Goal: Information Seeking & Learning: Understand process/instructions

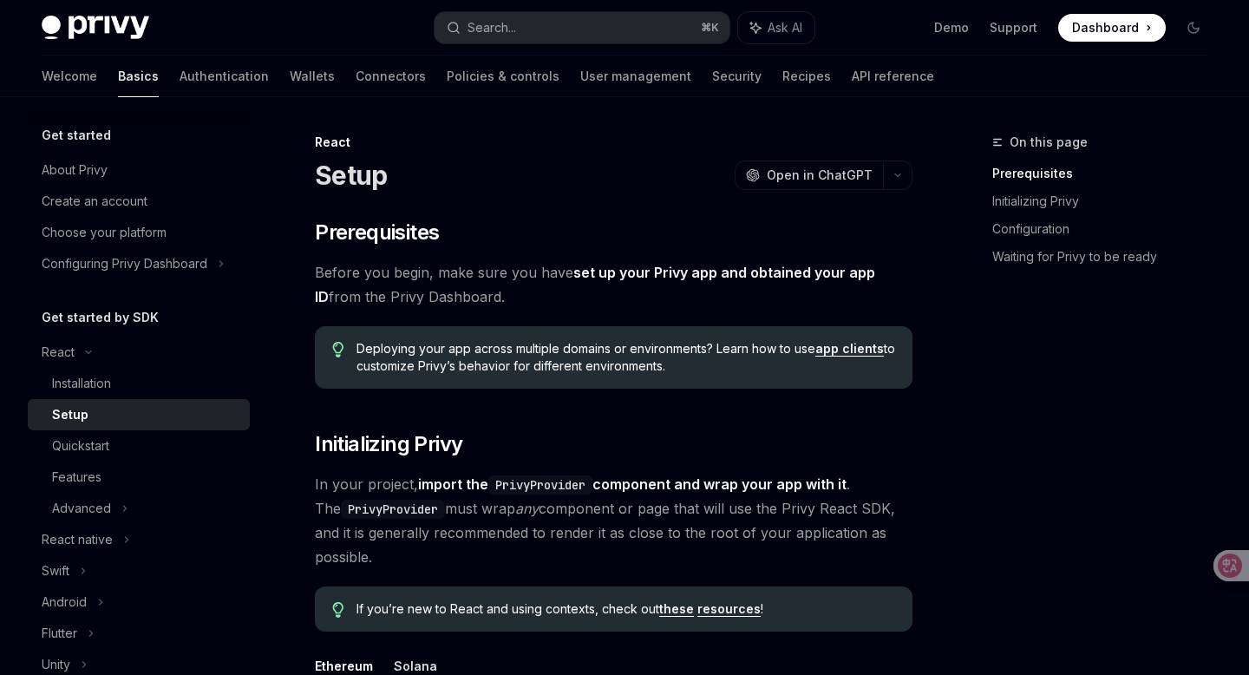
click at [122, 417] on div "Setup" at bounding box center [145, 414] width 187 height 21
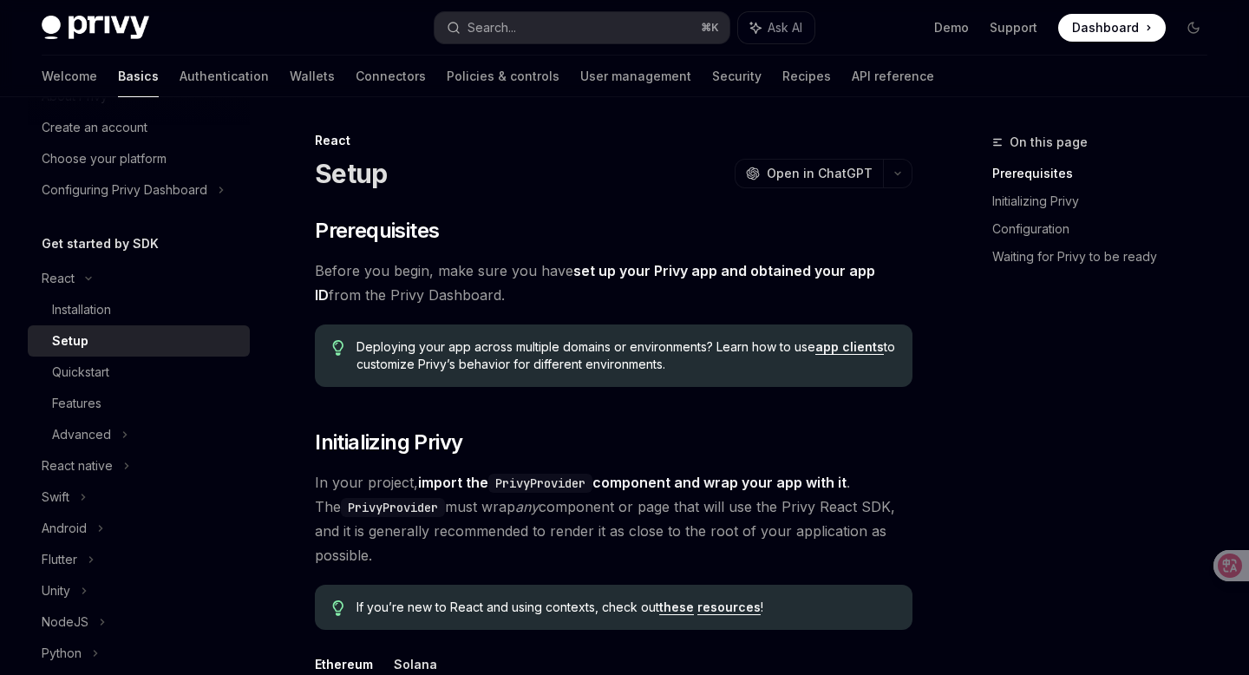
scroll to position [77, 0]
click at [72, 458] on div "React native" at bounding box center [77, 462] width 71 height 21
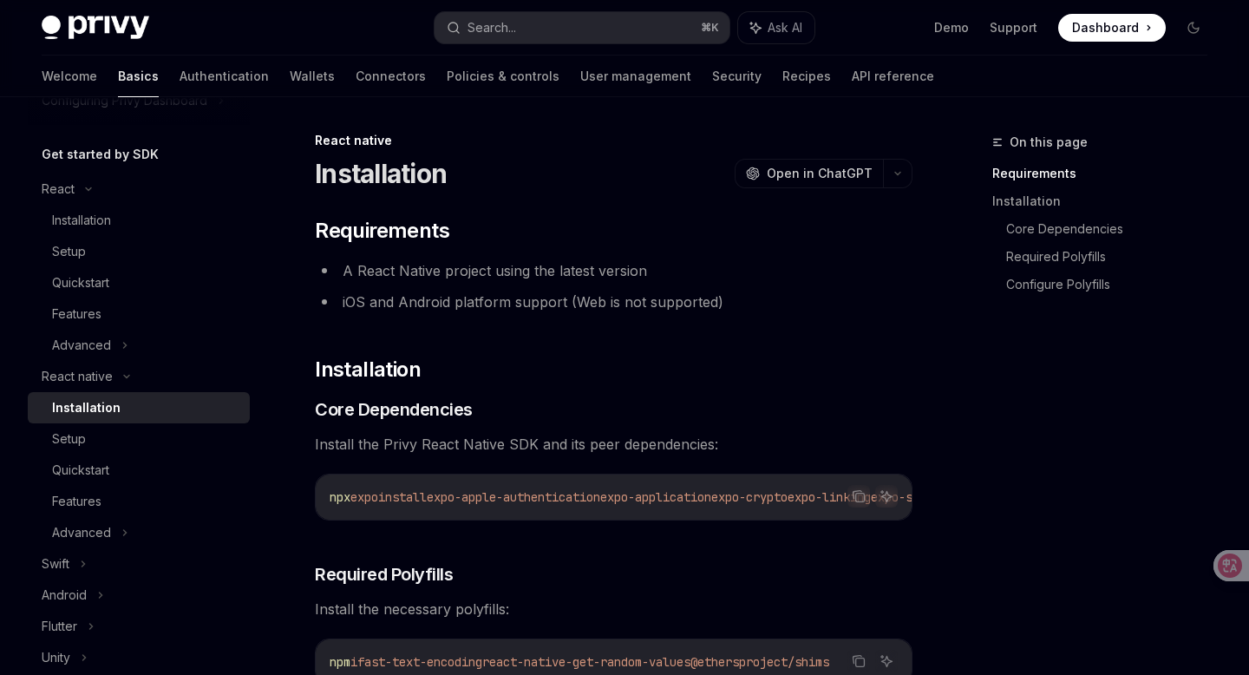
scroll to position [167, 0]
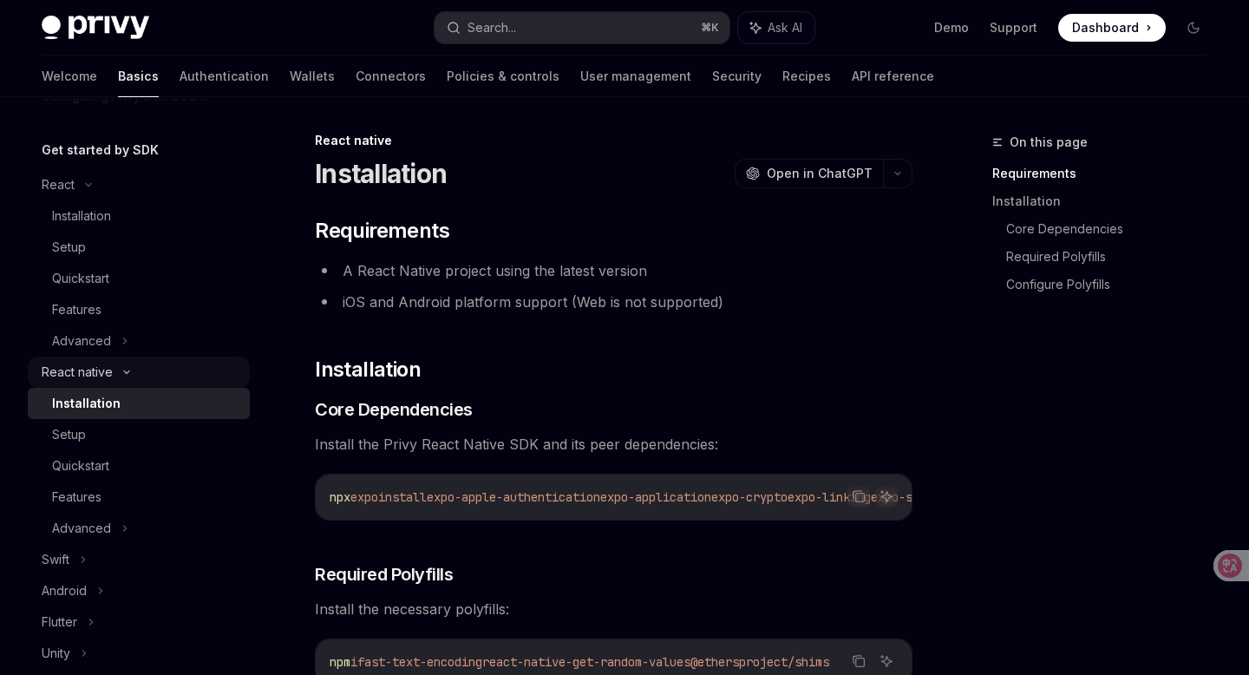
click at [116, 370] on icon at bounding box center [126, 372] width 21 height 7
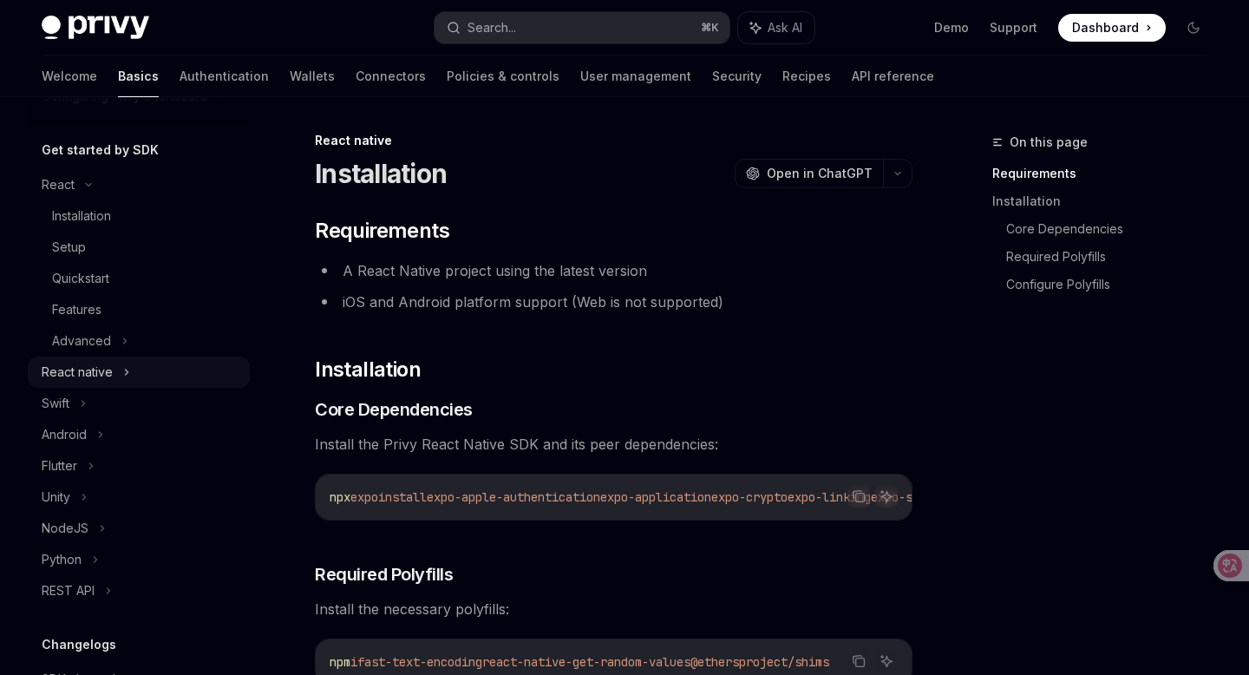
click at [115, 370] on div "React native" at bounding box center [139, 372] width 222 height 31
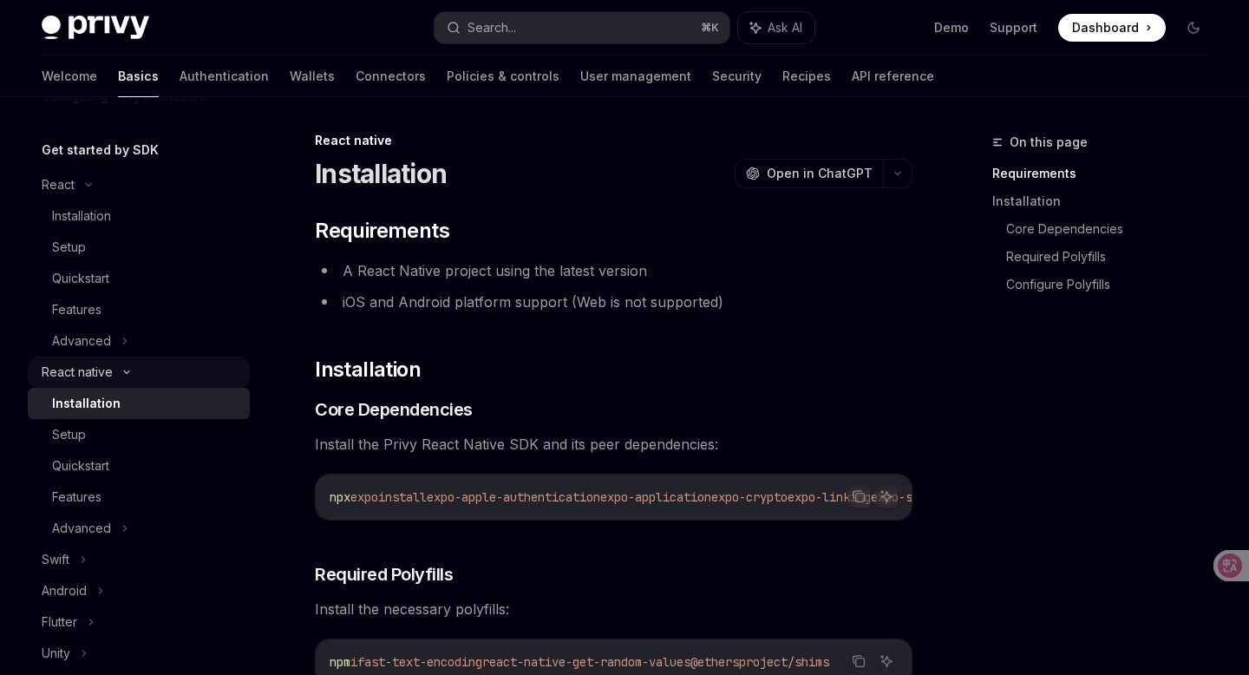
click at [116, 370] on icon at bounding box center [126, 372] width 21 height 7
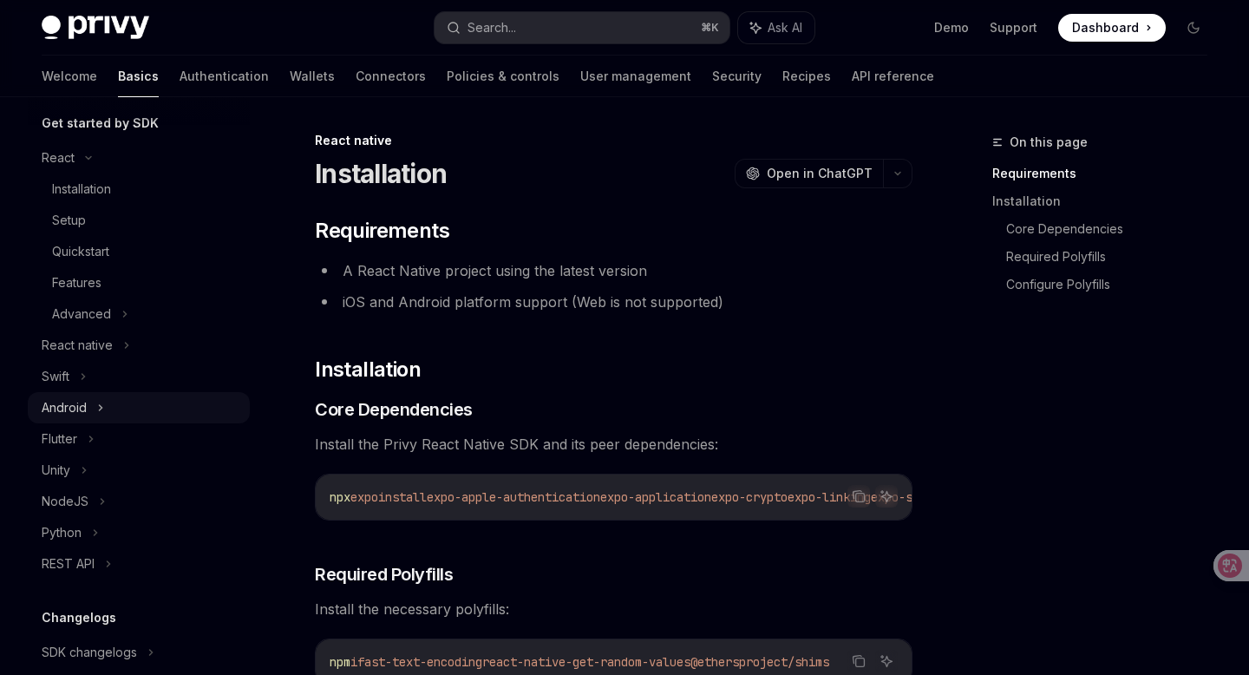
scroll to position [196, 0]
click at [87, 402] on div "Android" at bounding box center [139, 405] width 222 height 31
click at [96, 406] on div "Android" at bounding box center [139, 405] width 222 height 31
click at [98, 406] on icon at bounding box center [100, 406] width 7 height 21
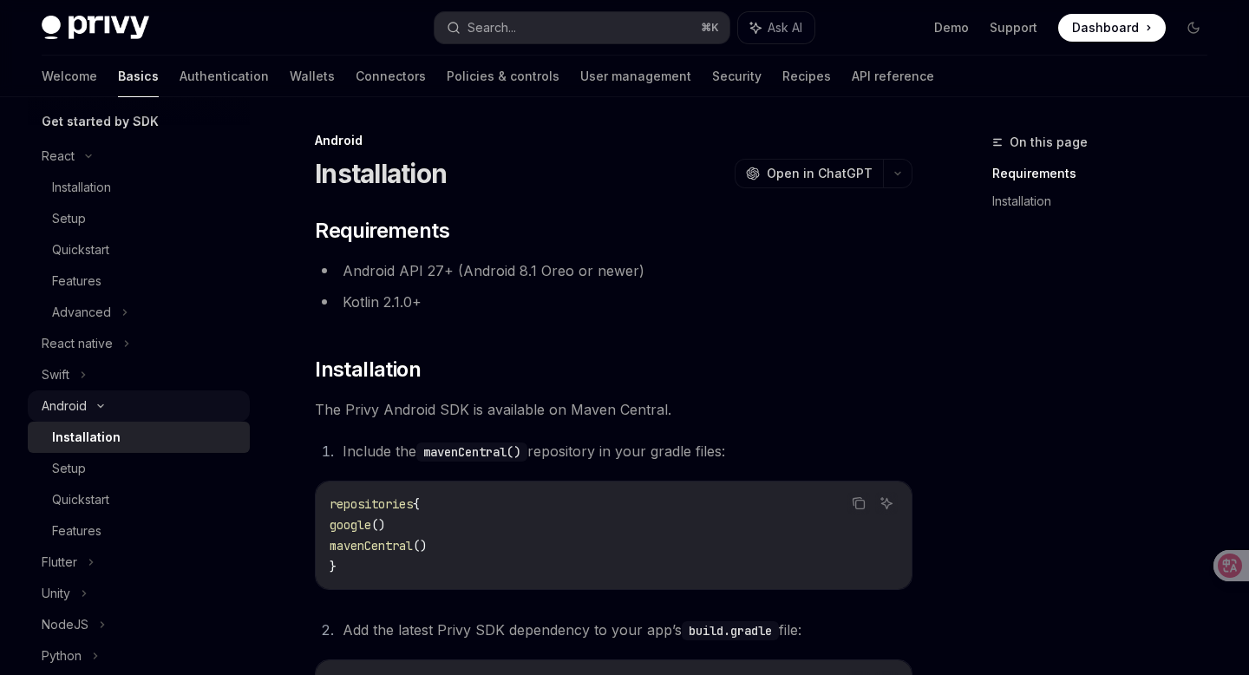
click at [102, 409] on icon at bounding box center [100, 406] width 21 height 7
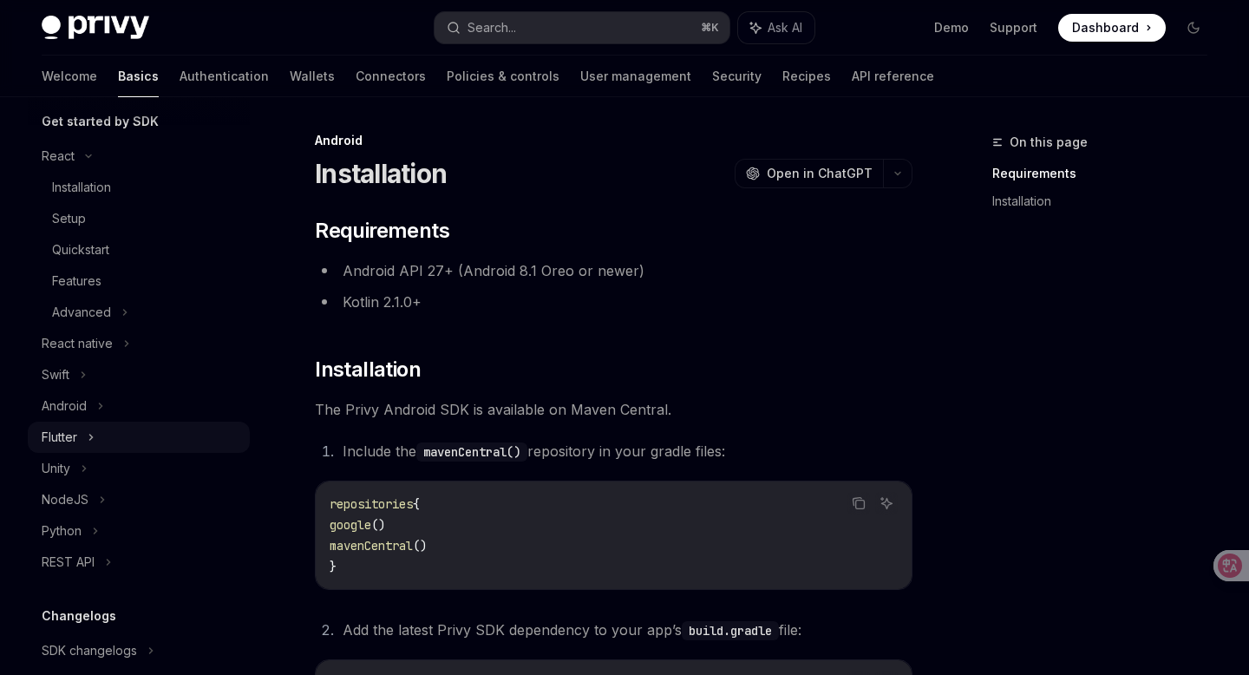
click at [88, 432] on div "Flutter" at bounding box center [139, 437] width 222 height 31
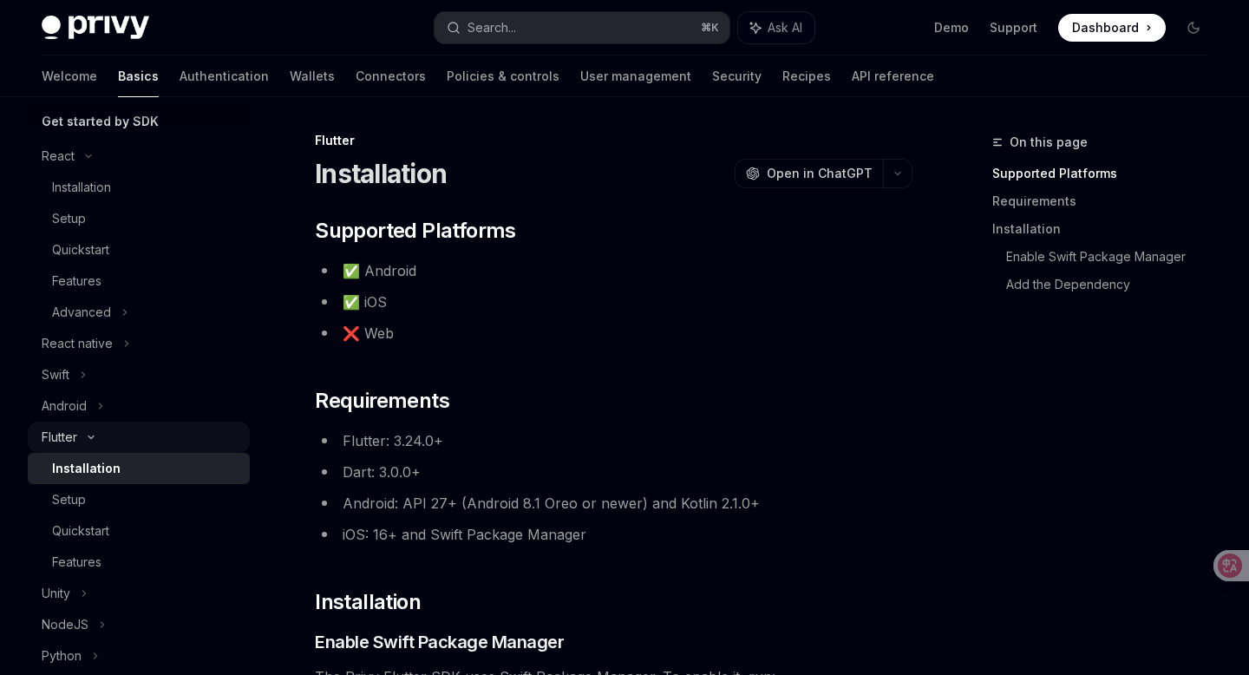
click at [83, 439] on icon at bounding box center [91, 437] width 21 height 7
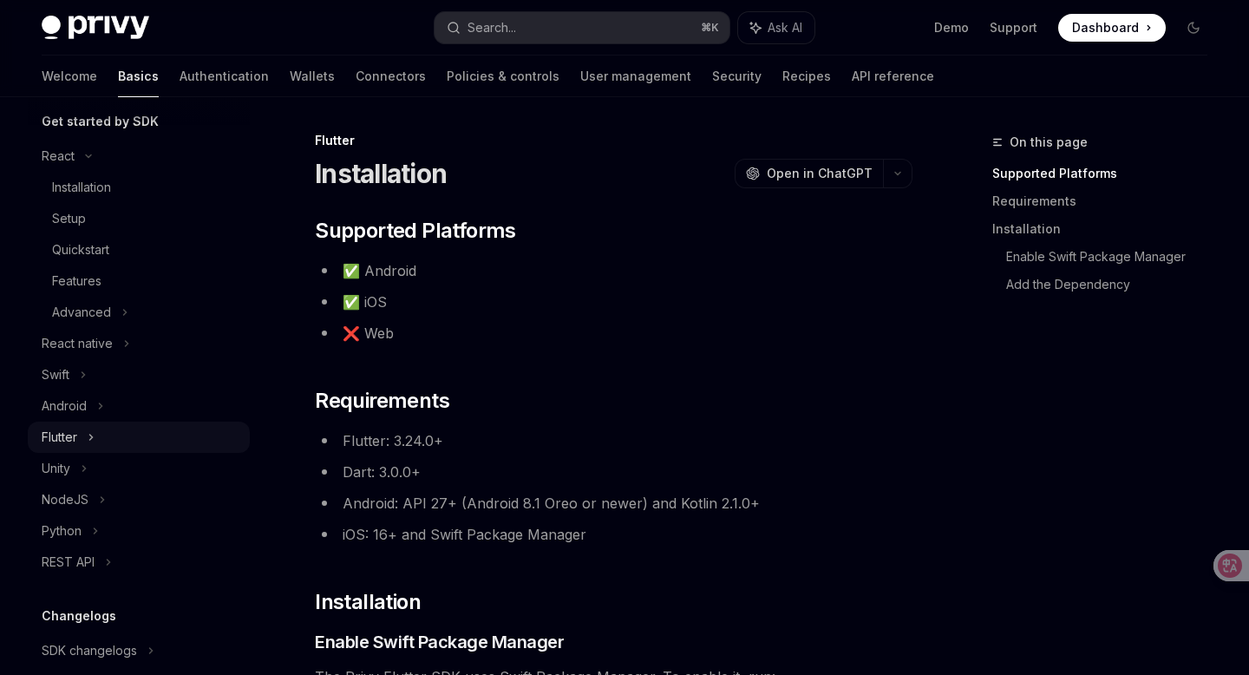
click at [83, 439] on div "Flutter" at bounding box center [139, 437] width 222 height 31
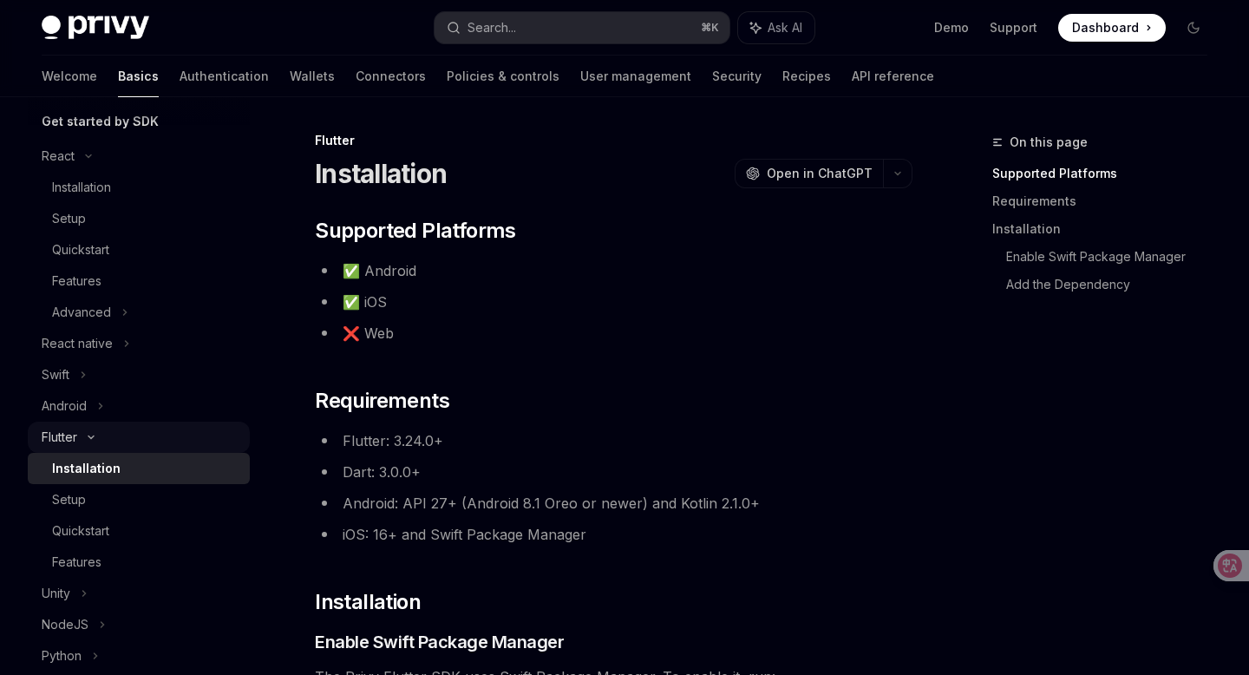
click at [83, 439] on icon at bounding box center [91, 437] width 21 height 7
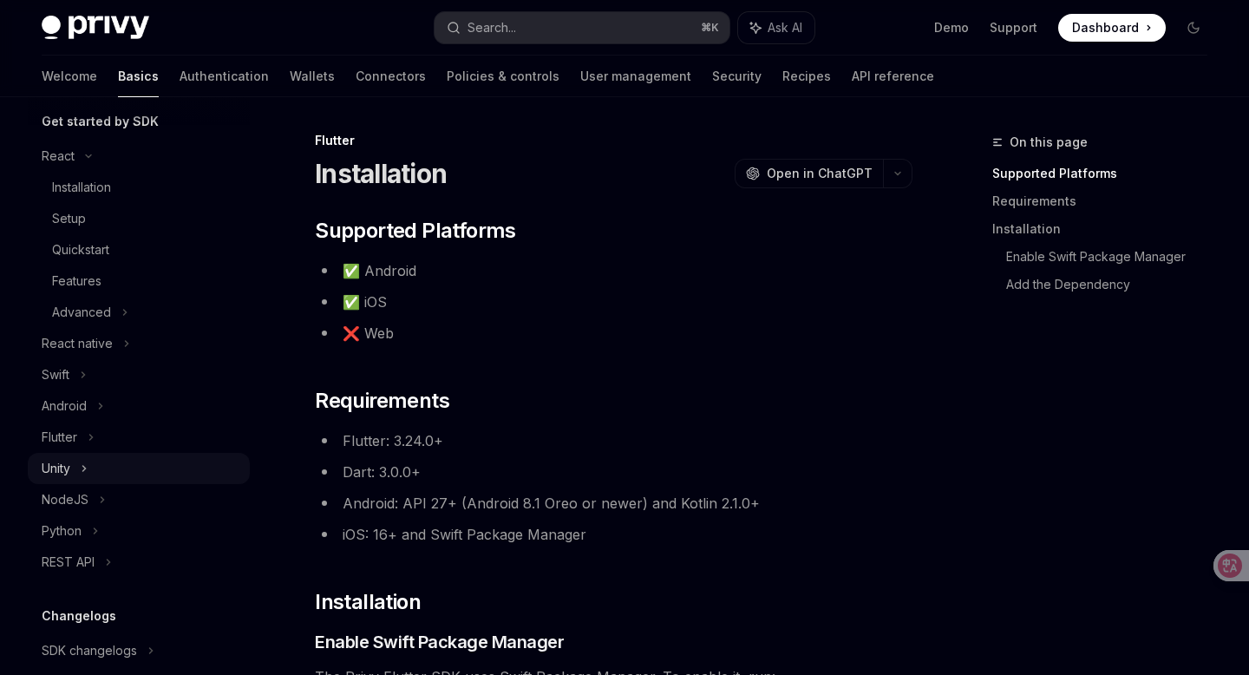
scroll to position [218, 0]
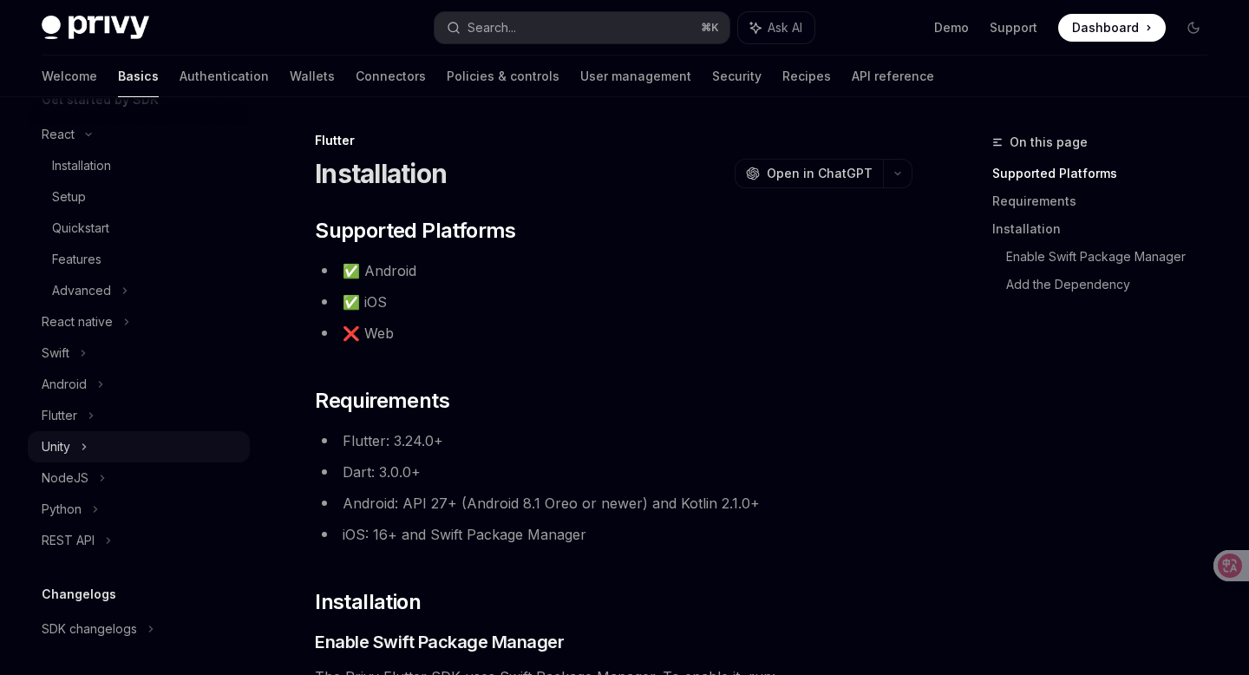
click at [82, 442] on icon at bounding box center [84, 446] width 7 height 21
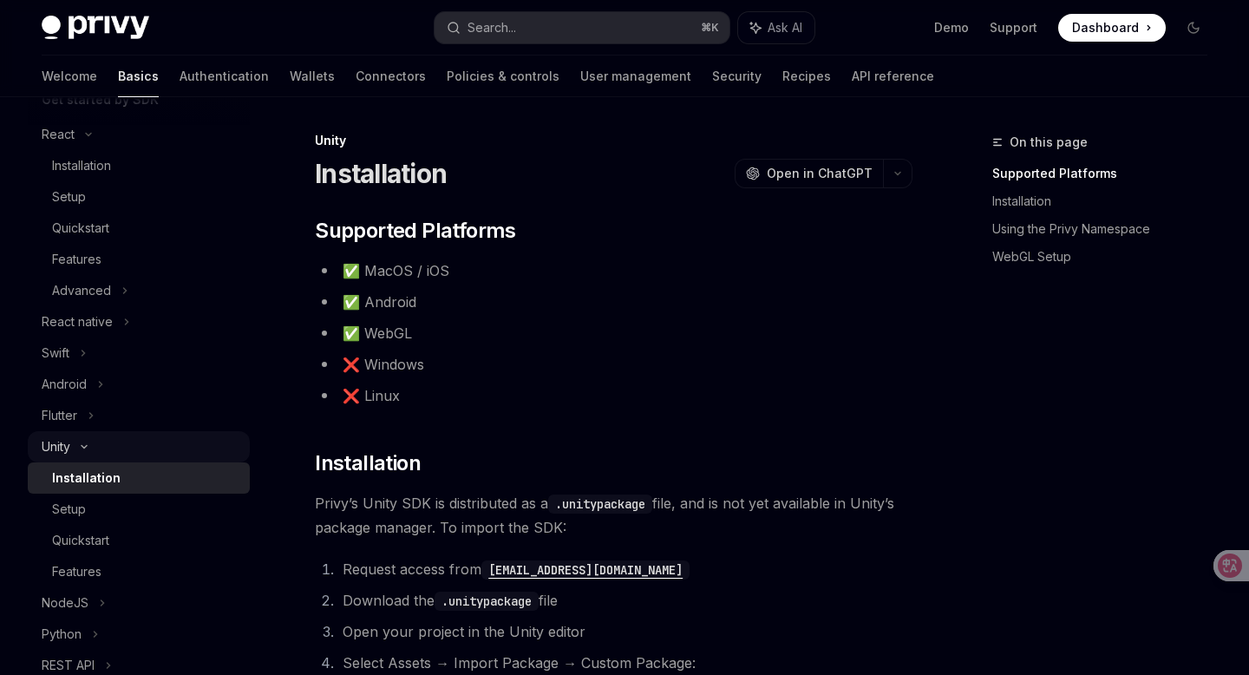
click at [82, 443] on icon at bounding box center [84, 446] width 21 height 7
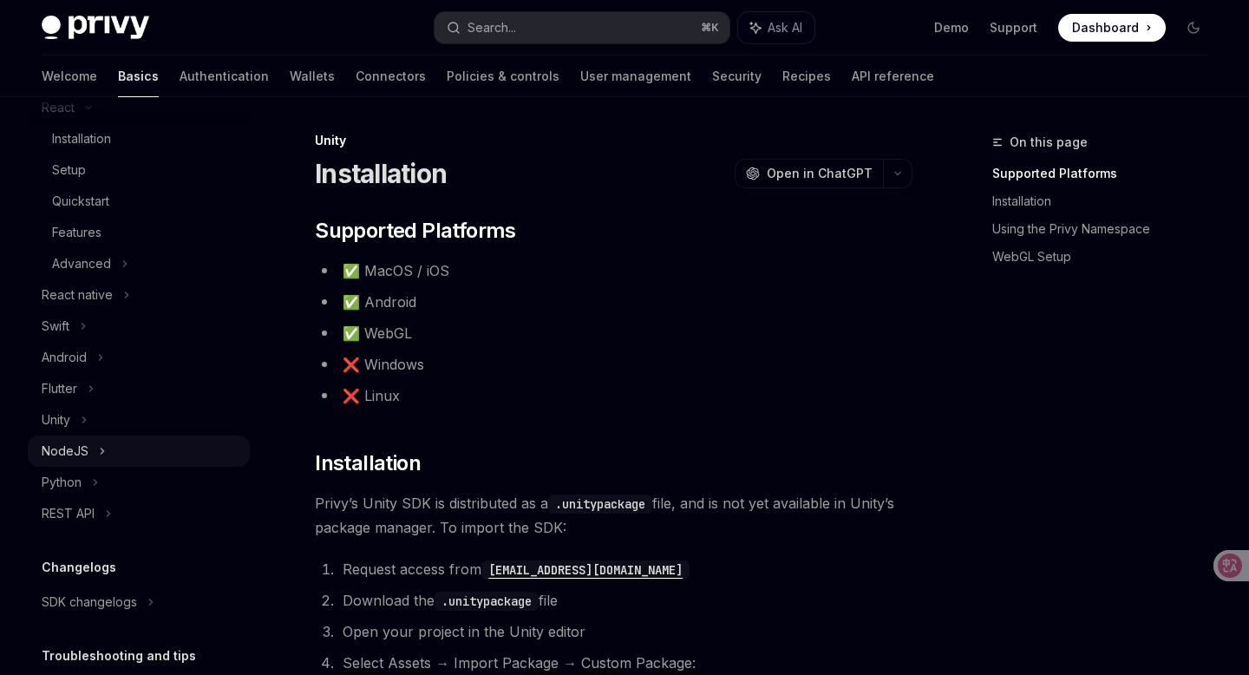
scroll to position [246, 0]
click at [45, 391] on div "Flutter" at bounding box center [60, 387] width 36 height 21
type textarea "*"
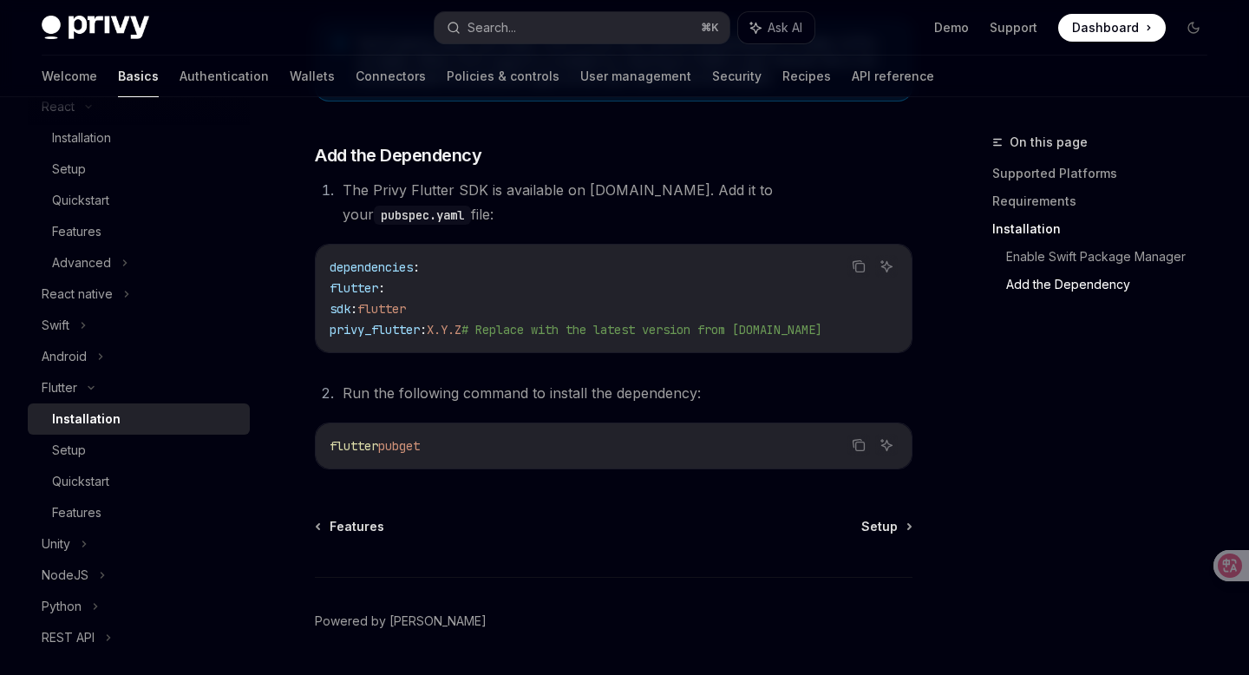
scroll to position [790, 0]
